Goal: Go to known website: Access a specific website the user already knows

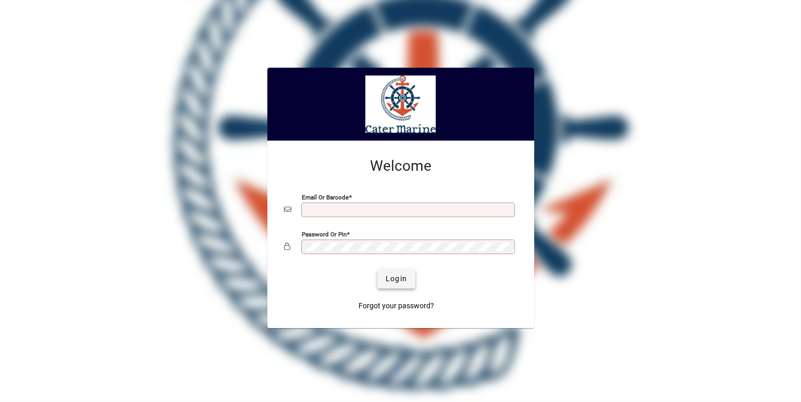
type input "**********"
click at [394, 280] on span "Login" at bounding box center [396, 279] width 21 height 11
